Goal: Entertainment & Leisure: Browse casually

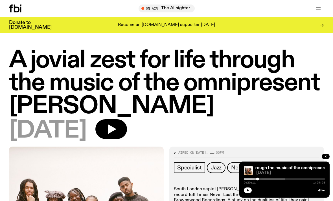
scroll to position [18, 0]
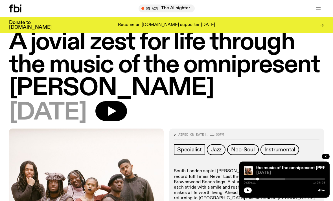
click at [16, 9] on icon at bounding box center [15, 9] width 12 height 8
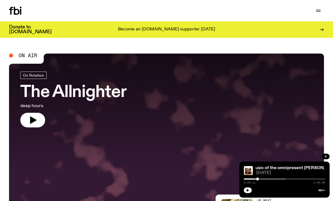
click at [20, 29] on h3 "Donate to [DOMAIN_NAME]" at bounding box center [30, 30] width 43 height 10
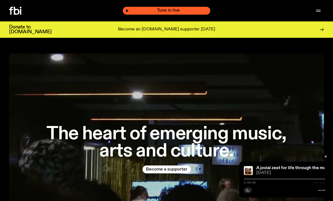
click at [184, 9] on span "Tune in live" at bounding box center [168, 10] width 79 height 4
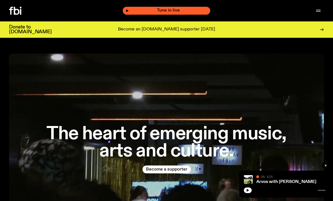
click at [249, 191] on icon "button" at bounding box center [247, 190] width 3 height 3
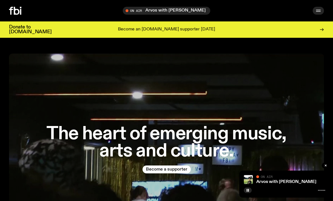
click at [322, 13] on button "button" at bounding box center [318, 11] width 11 height 8
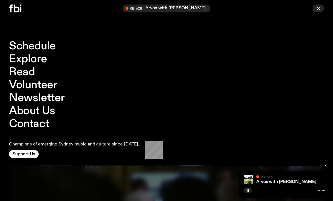
scroll to position [5, 0]
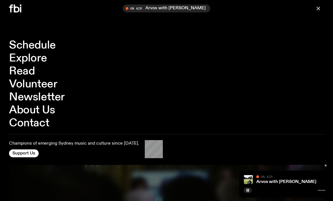
click at [39, 59] on link "Explore" at bounding box center [28, 58] width 38 height 11
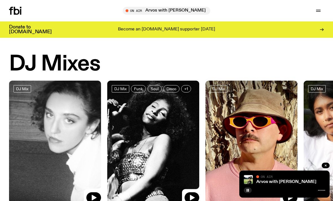
click at [68, 139] on img at bounding box center [55, 142] width 92 height 123
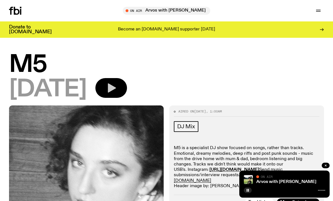
click at [117, 87] on icon "button" at bounding box center [111, 87] width 11 height 11
